Goal: Answer question/provide support

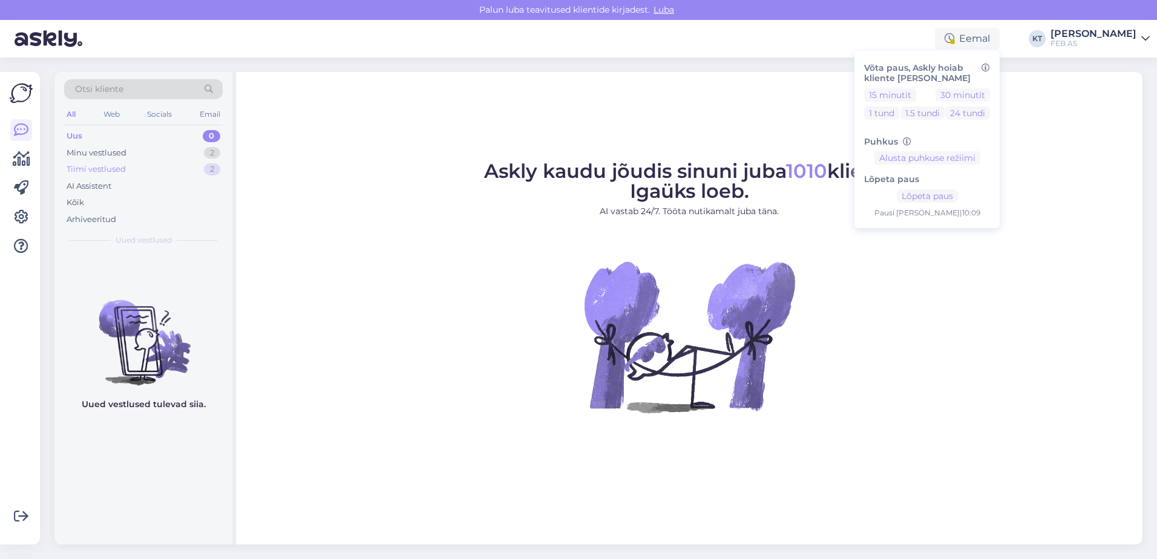
click at [83, 172] on div "Tiimi vestlused" at bounding box center [96, 169] width 59 height 12
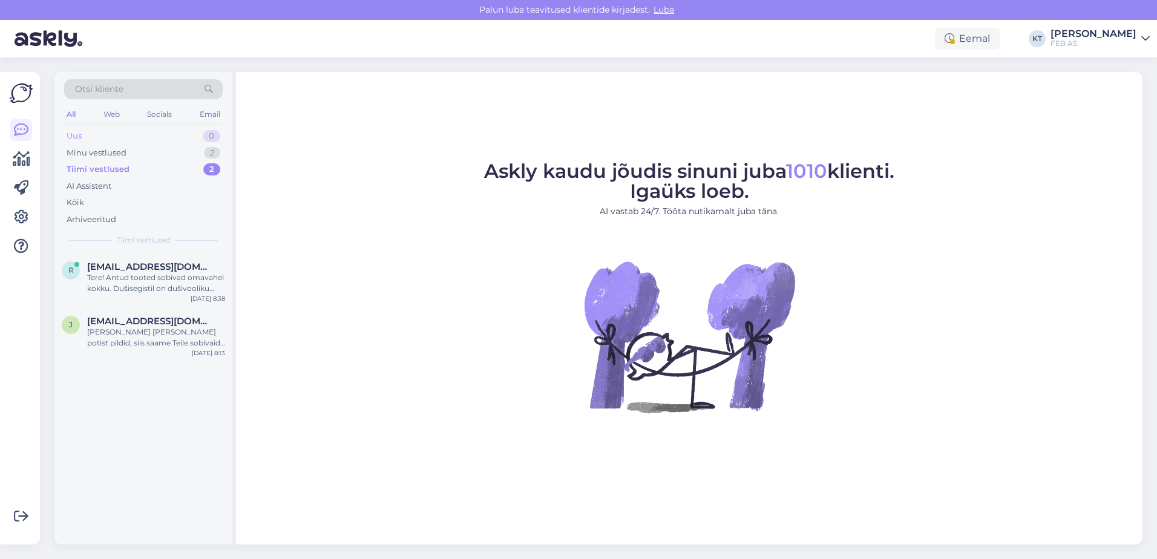
click at [92, 143] on div "Uus 0" at bounding box center [143, 136] width 159 height 17
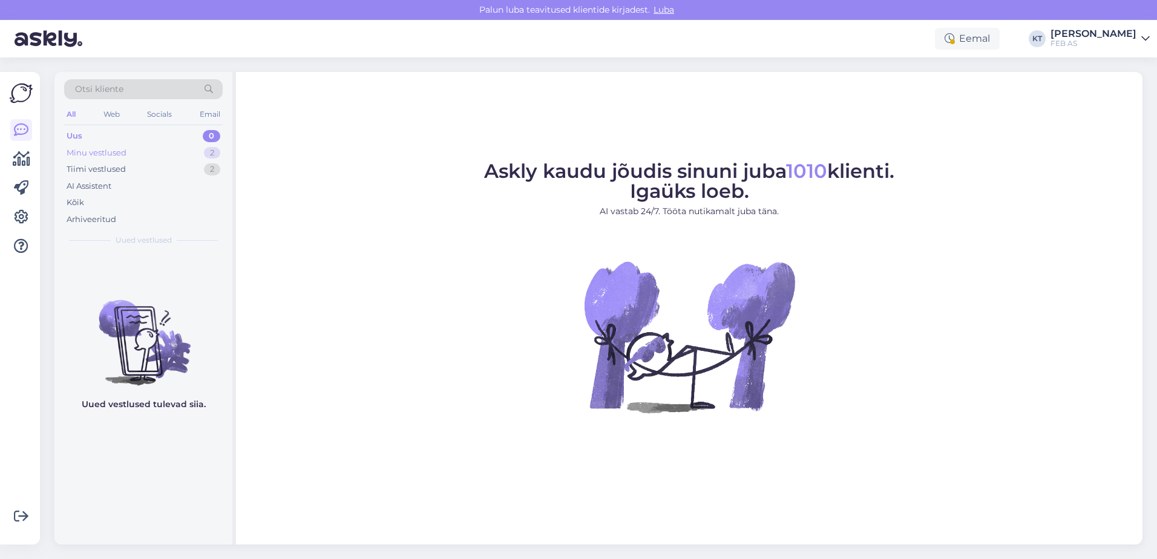
click at [92, 149] on div "Minu vestlused" at bounding box center [97, 153] width 60 height 12
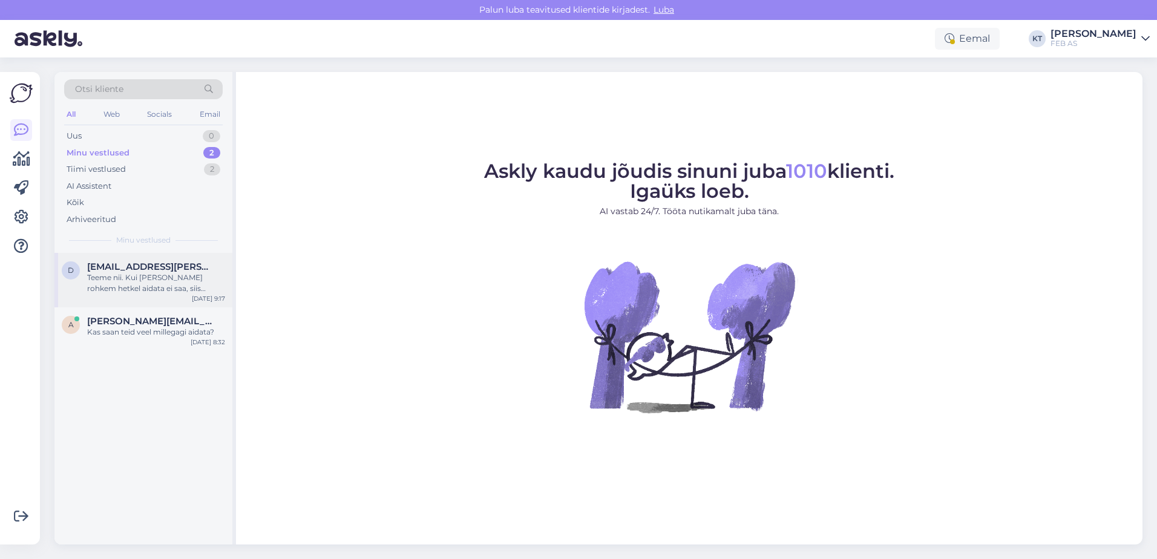
click at [140, 269] on span "[EMAIL_ADDRESS][PERSON_NAME][DOMAIN_NAME]" at bounding box center [150, 266] width 126 height 11
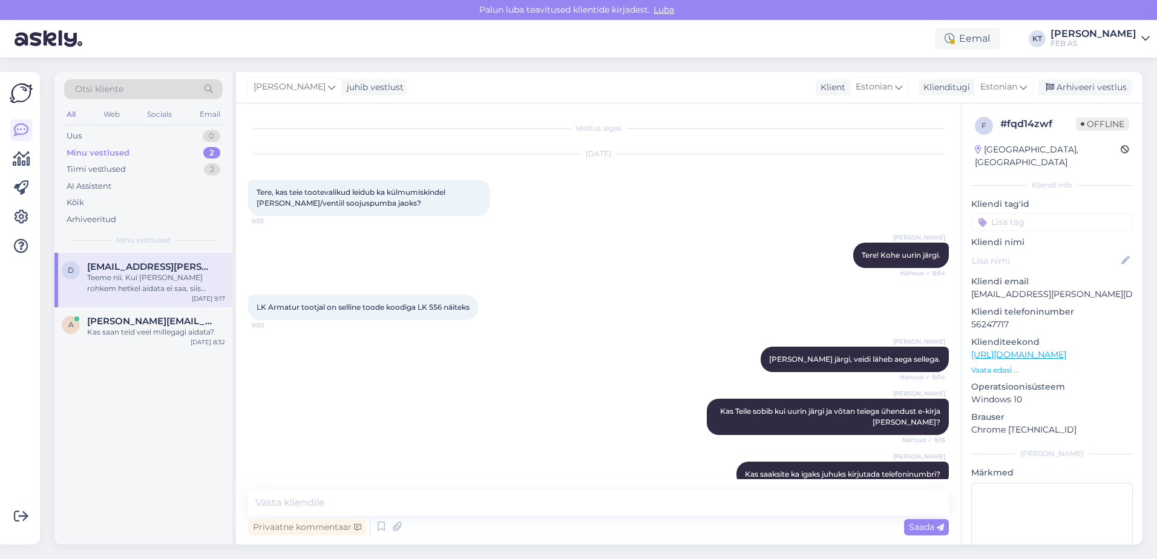
scroll to position [136, 0]
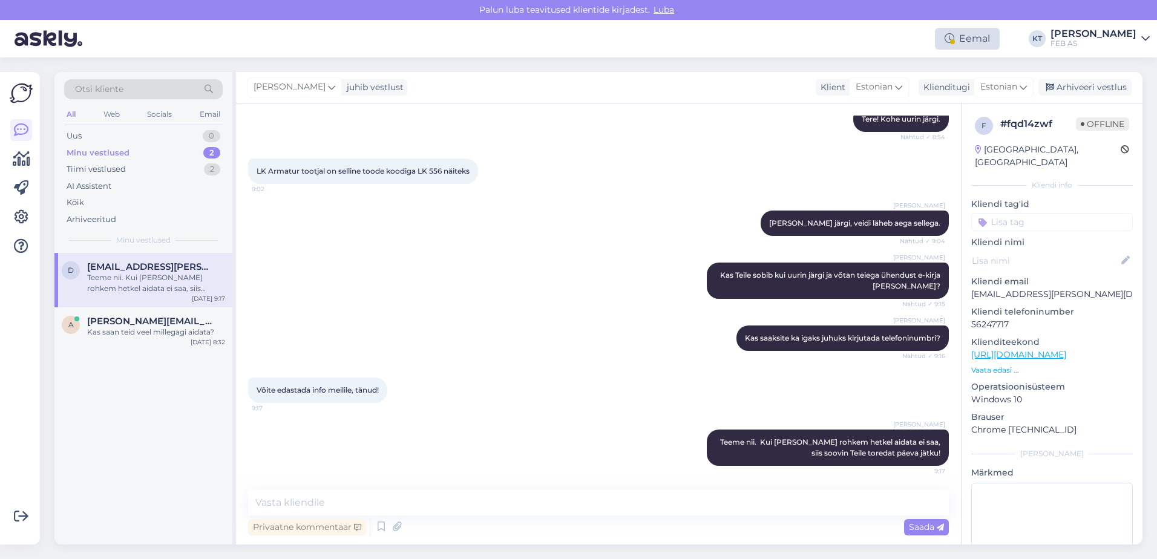
click at [968, 33] on div "Eemal" at bounding box center [967, 39] width 65 height 22
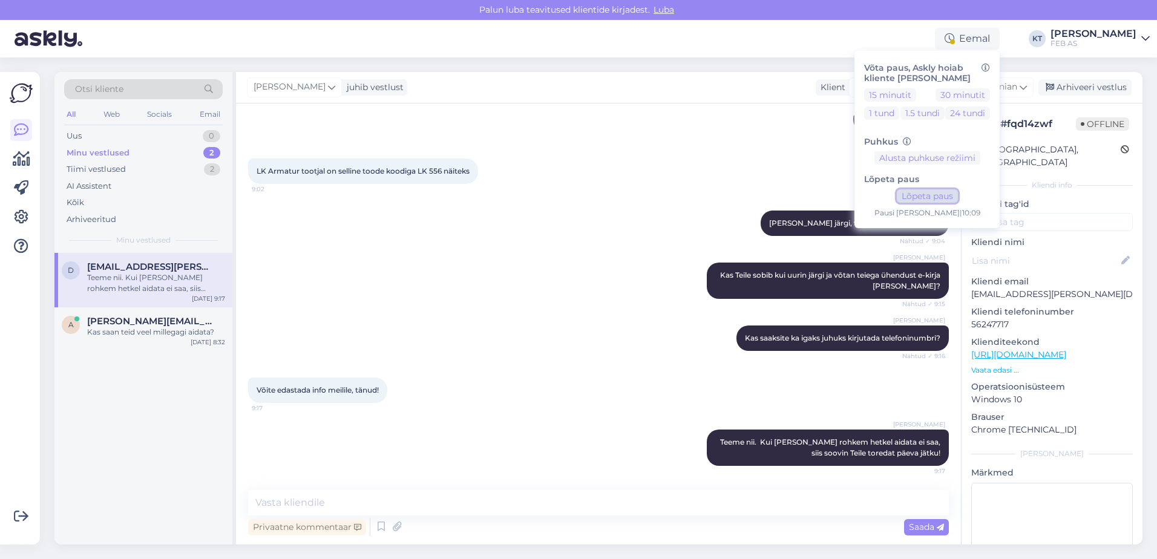
click at [914, 198] on button "Lõpeta paus" at bounding box center [927, 195] width 61 height 13
click at [995, 492] on textarea at bounding box center [1052, 537] width 162 height 109
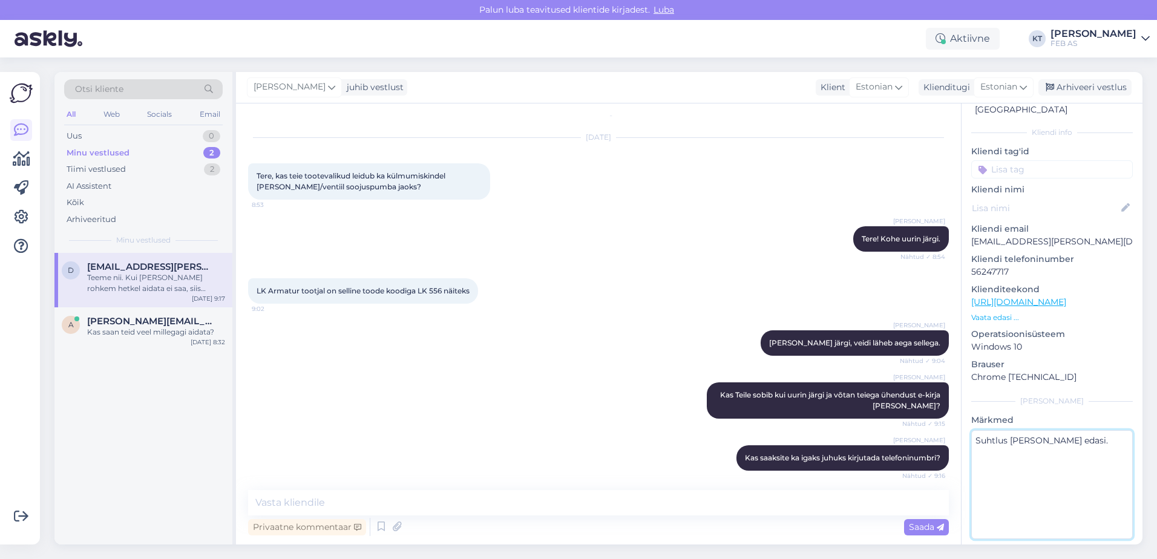
scroll to position [15, 0]
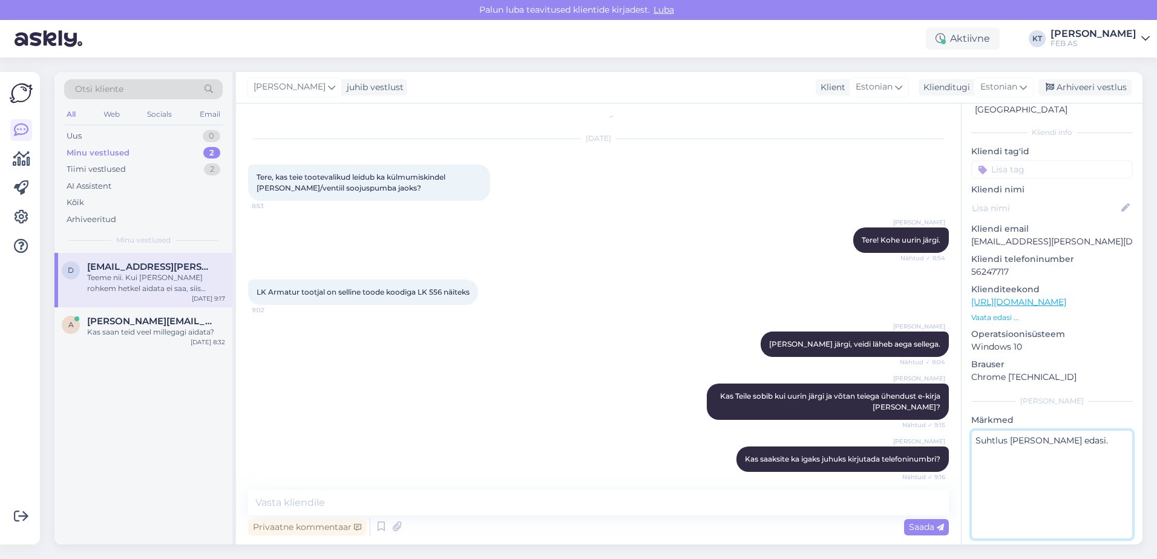
type textarea "Suhtlus [PERSON_NAME] edasi."
drag, startPoint x: 445, startPoint y: 293, endPoint x: 416, endPoint y: 293, distance: 29.0
click at [416, 293] on span "LK Armatur tootjal on selline toode koodiga LK 556 näiteks" at bounding box center [363, 291] width 213 height 9
copy span "LK 556"
